Goal: Task Accomplishment & Management: Manage account settings

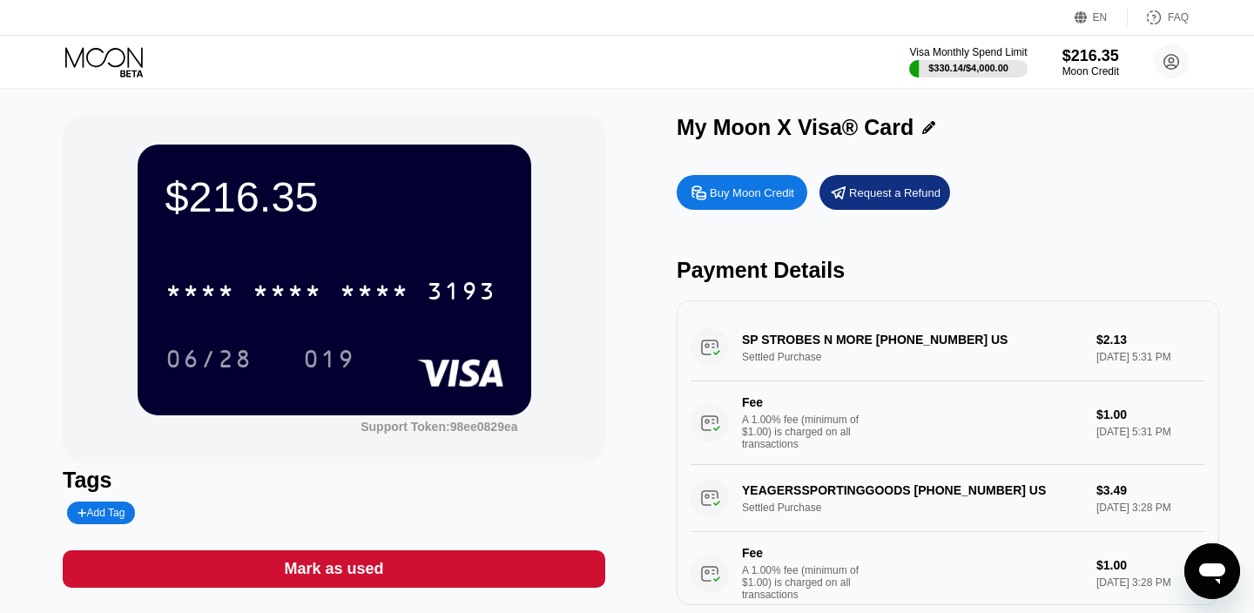
click at [95, 77] on icon at bounding box center [105, 62] width 81 height 30
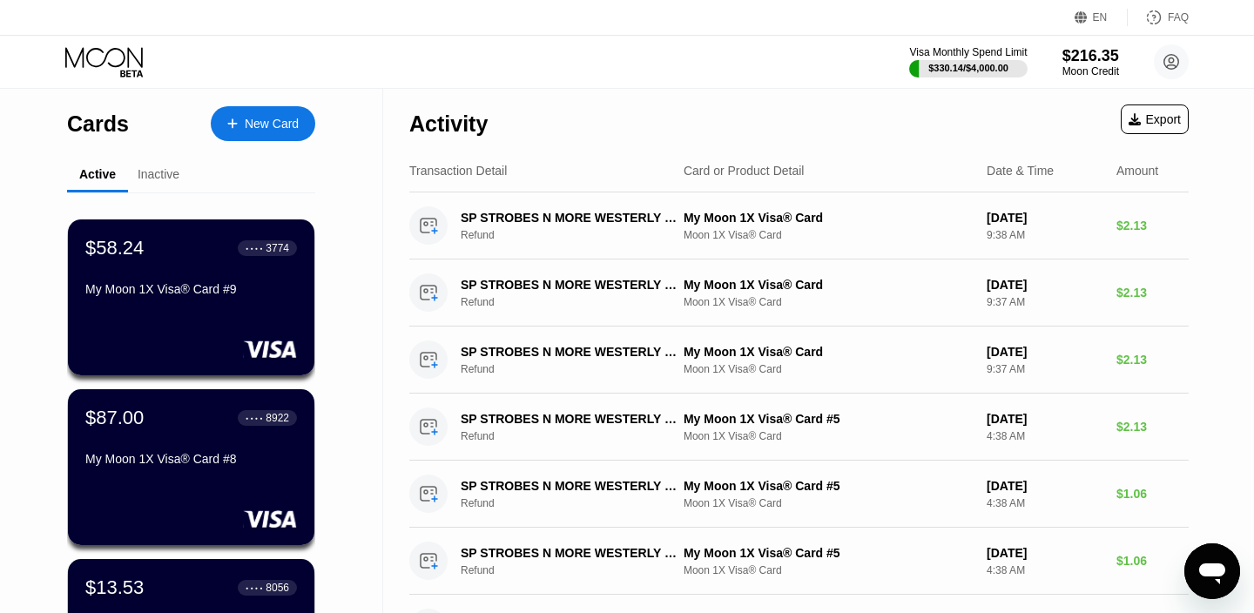
click at [114, 55] on icon at bounding box center [105, 62] width 81 height 30
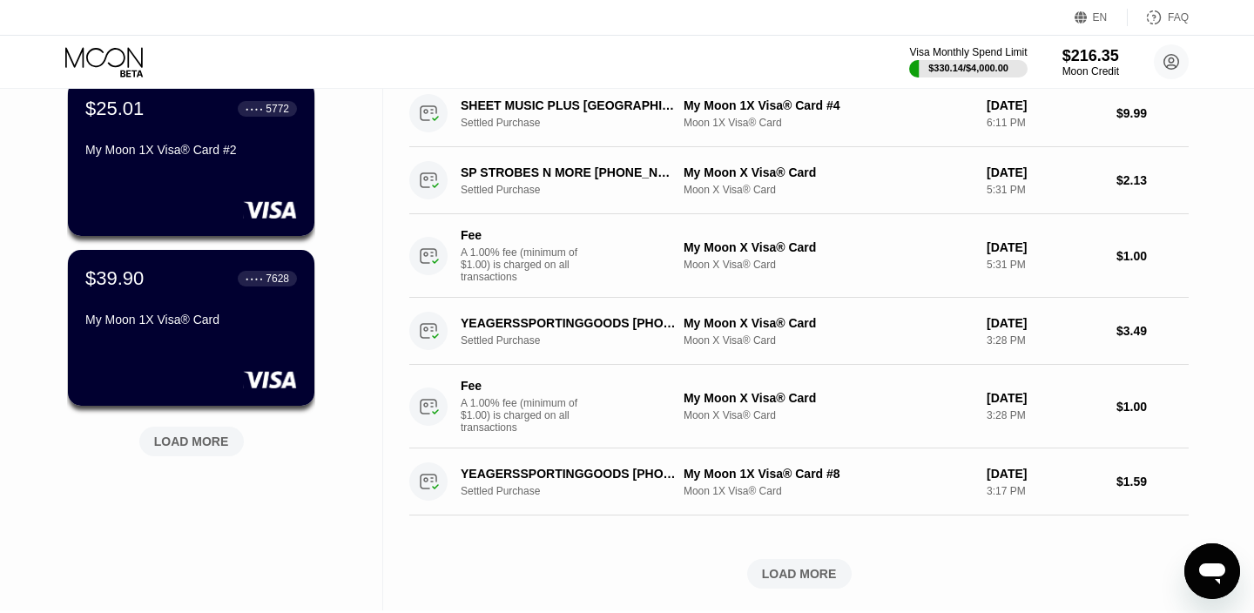
scroll to position [650, 0]
click at [179, 445] on div "LOAD MORE" at bounding box center [191, 441] width 75 height 16
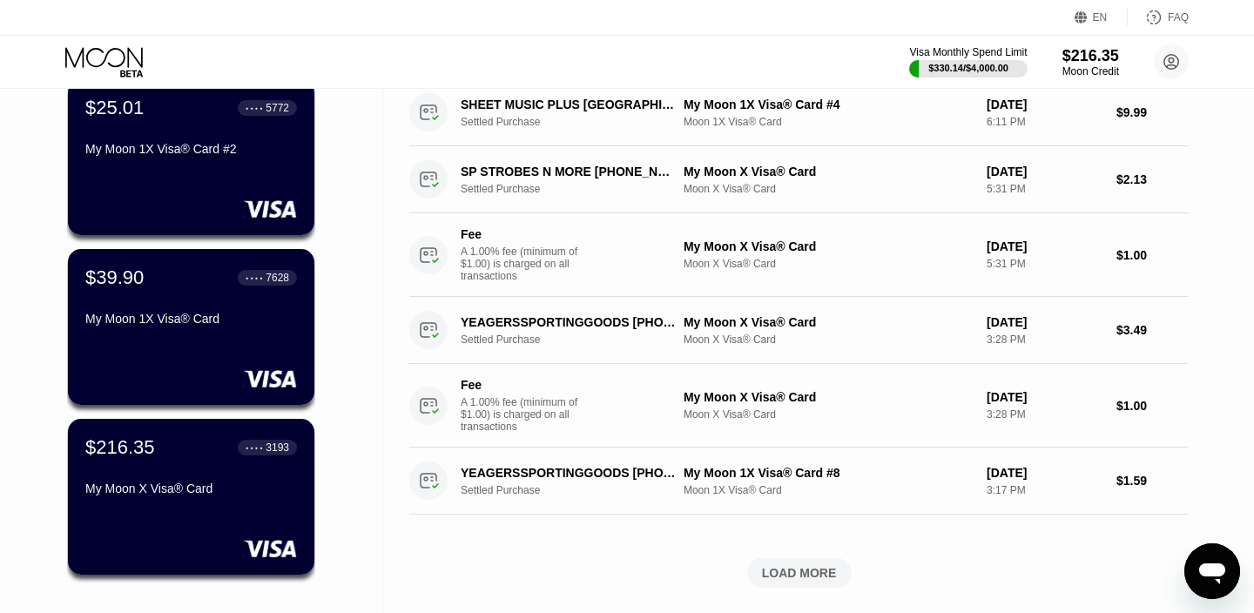
scroll to position [663, 0]
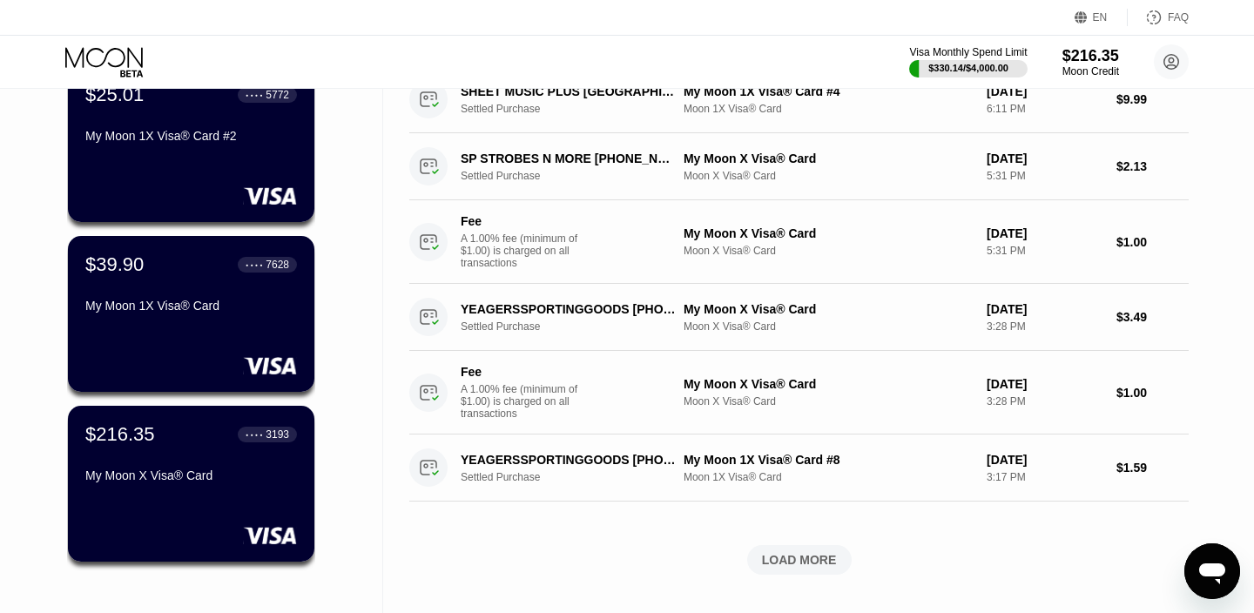
click at [184, 456] on div "$216.35 ● ● ● ● 3193 My Moon X Visa® Card" at bounding box center [191, 456] width 212 height 66
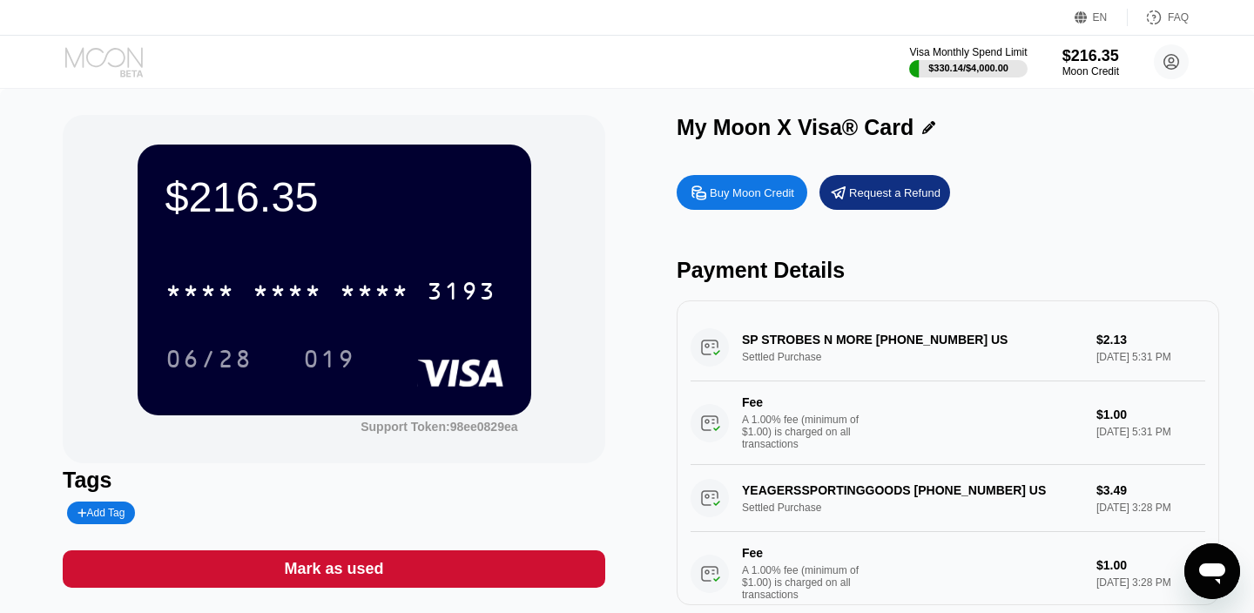
click at [128, 64] on icon at bounding box center [104, 57] width 78 height 20
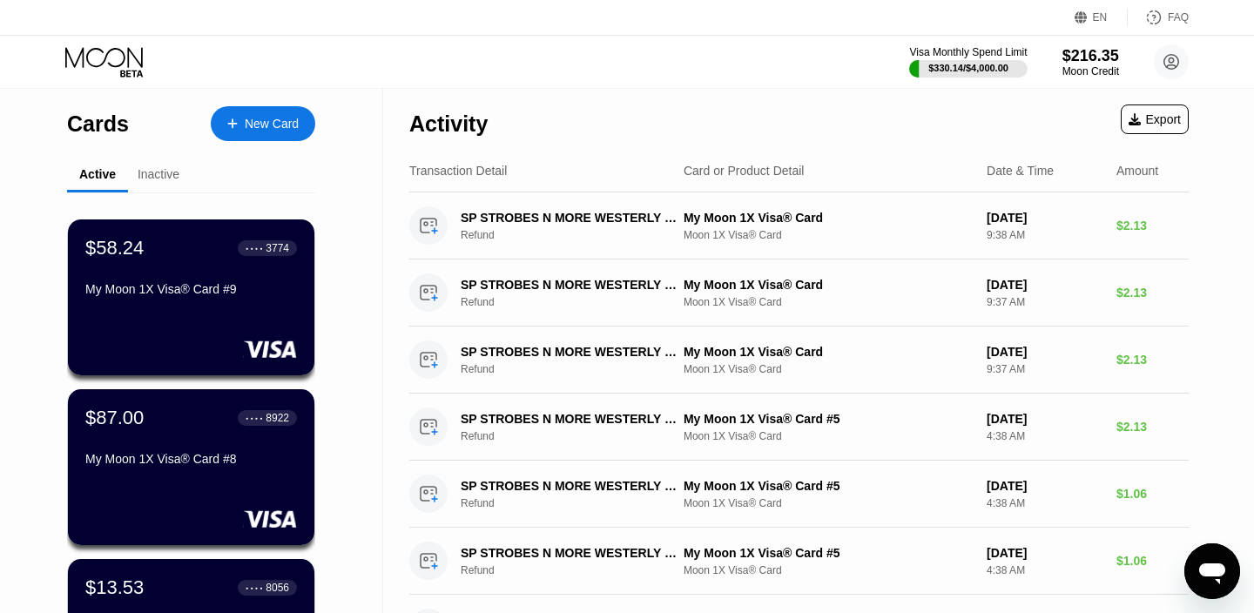
click at [170, 171] on div "Inactive" at bounding box center [159, 174] width 42 height 14
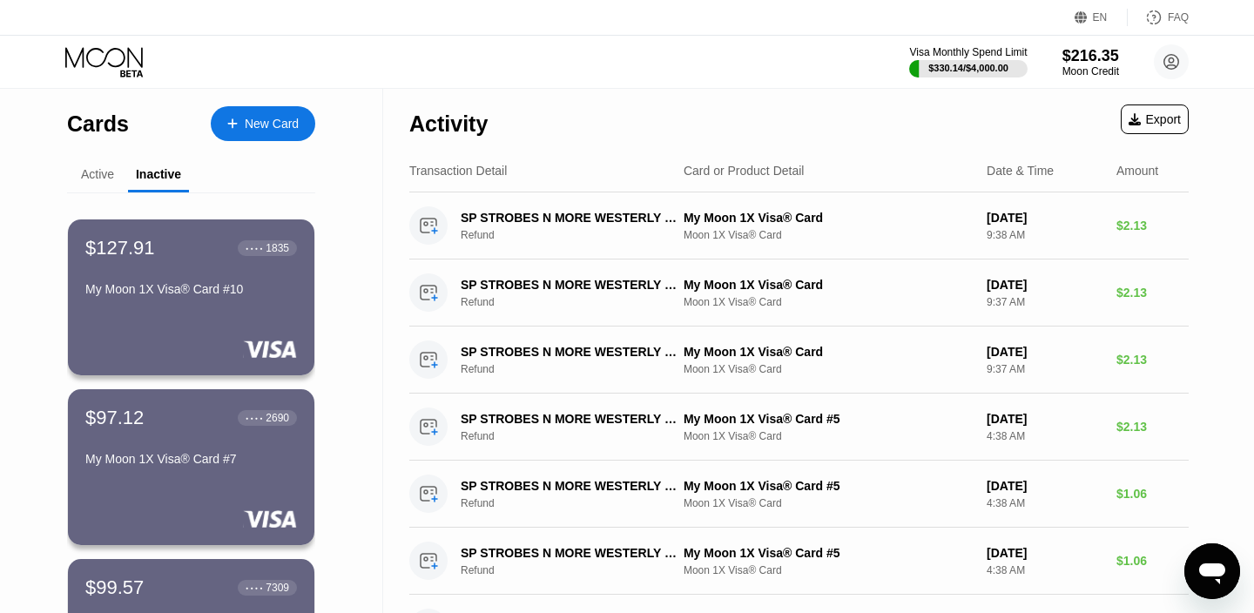
click at [102, 177] on div "Active" at bounding box center [97, 174] width 33 height 14
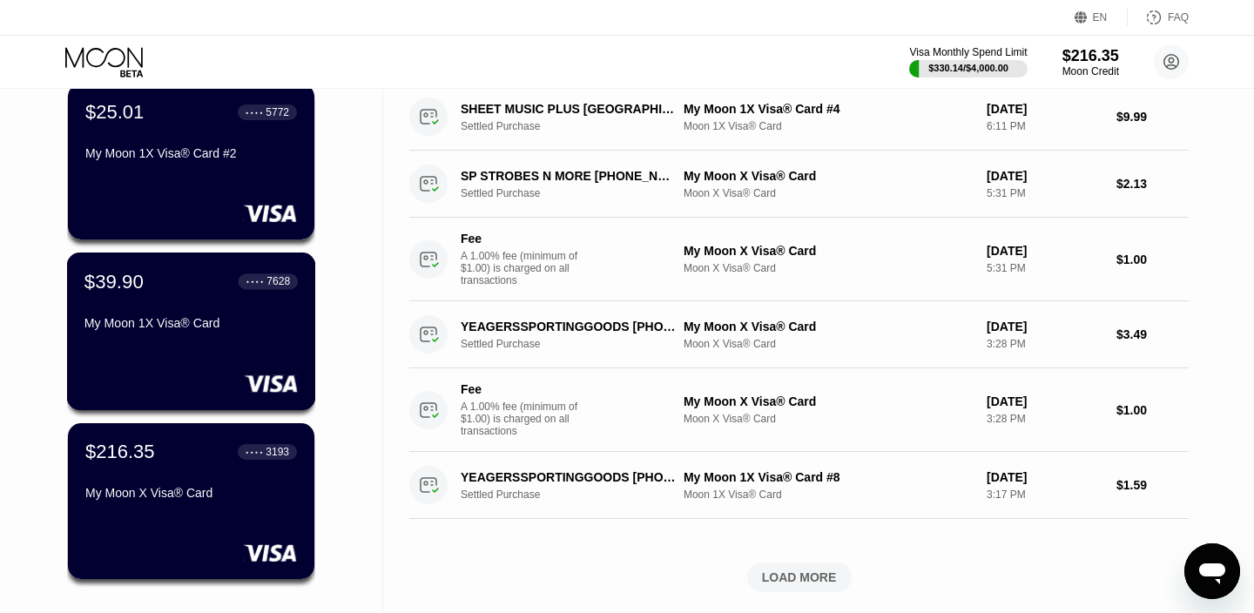
scroll to position [648, 0]
